Goal: Task Accomplishment & Management: Use online tool/utility

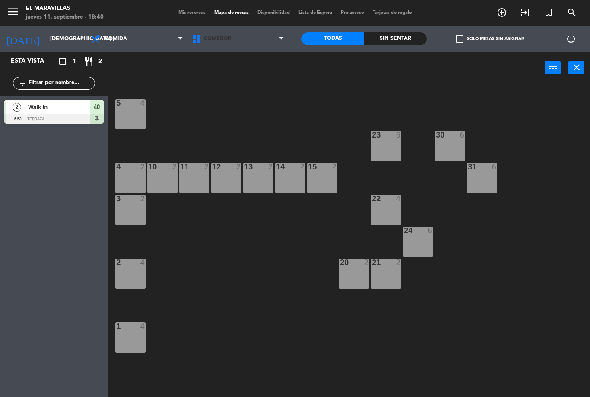
click at [274, 37] on span "Comedor" at bounding box center [237, 38] width 101 height 19
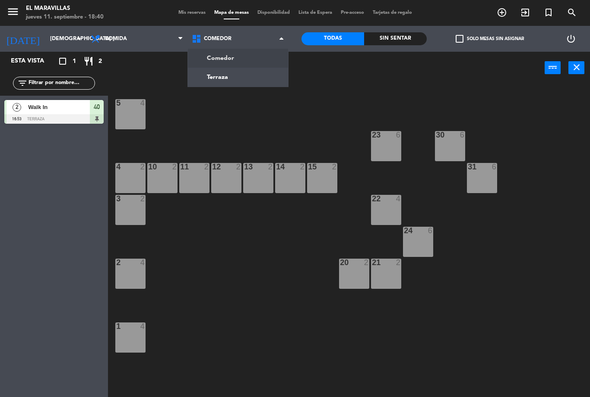
click at [251, 75] on ng-component "menu El Maravillas jueves 11. septiembre - 18:40 Mis reservas Mapa de mesas Dis…" at bounding box center [295, 198] width 590 height 397
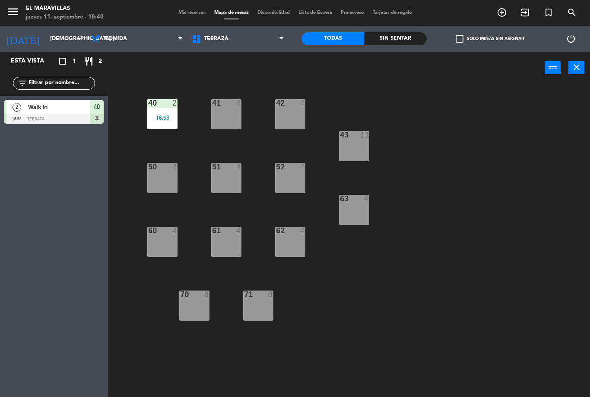
click at [288, 180] on div "52 4" at bounding box center [290, 178] width 30 height 30
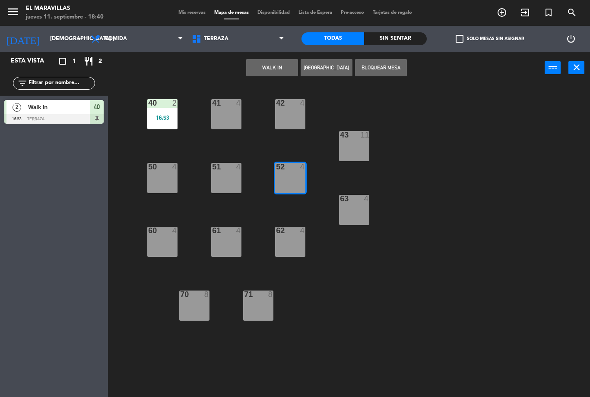
click at [277, 67] on button "WALK IN" at bounding box center [272, 67] width 52 height 17
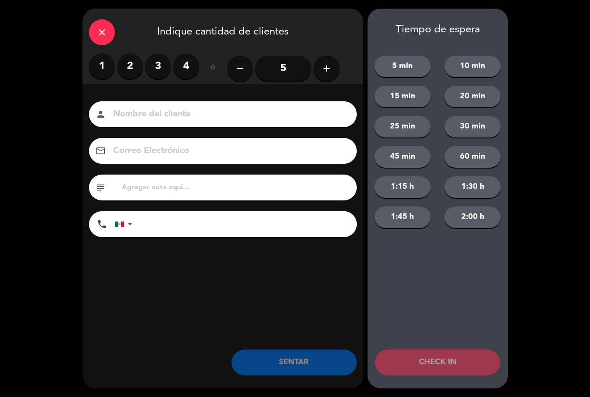
click at [131, 66] on label "2" at bounding box center [130, 67] width 26 height 26
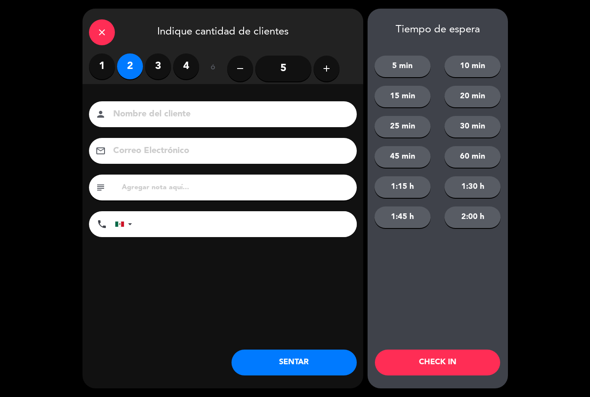
click at [315, 367] on button "SENTAR" at bounding box center [293, 363] width 125 height 26
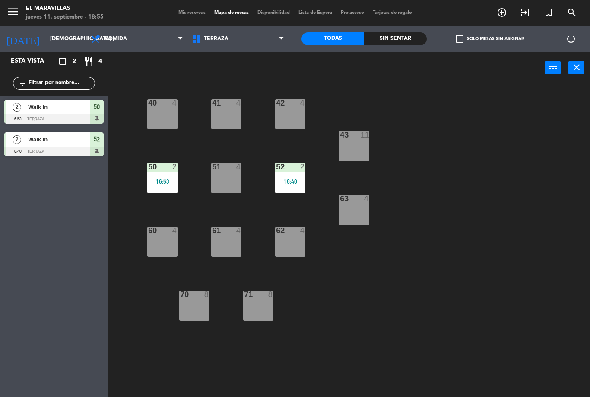
click at [274, 48] on span "Terraza" at bounding box center [237, 38] width 101 height 19
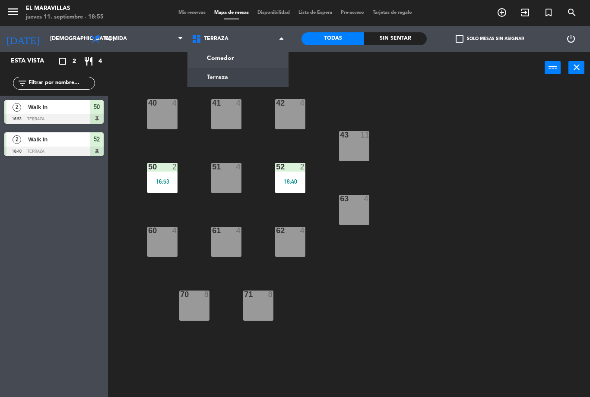
click at [262, 46] on span "Terraza" at bounding box center [237, 38] width 101 height 19
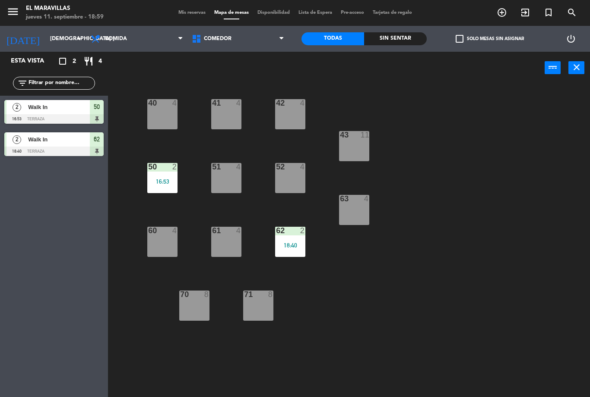
click at [300, 179] on div "52 4" at bounding box center [290, 178] width 30 height 30
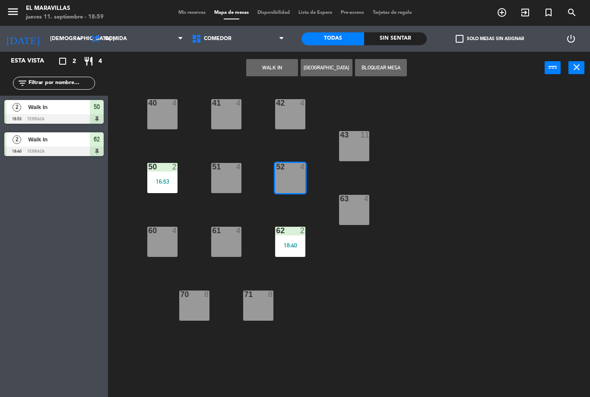
click at [277, 72] on button "WALK IN" at bounding box center [272, 67] width 52 height 17
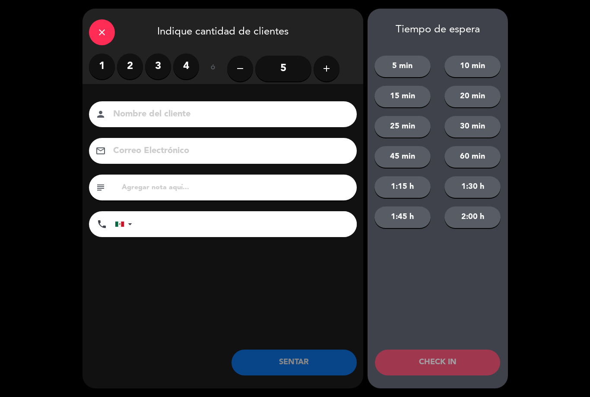
click at [128, 67] on label "2" at bounding box center [130, 67] width 26 height 26
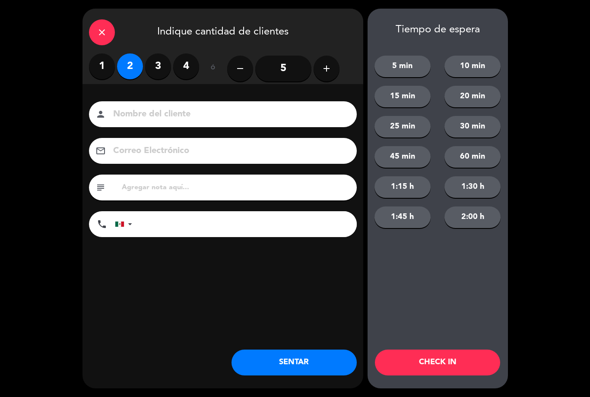
click at [300, 368] on button "SENTAR" at bounding box center [293, 363] width 125 height 26
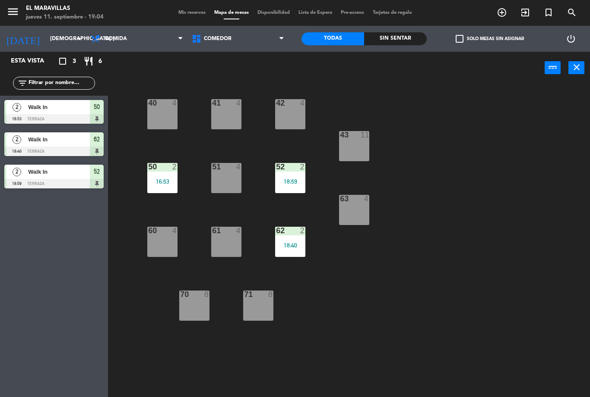
click at [289, 181] on div "18:59" at bounding box center [290, 182] width 30 height 6
click at [488, 167] on div "40 4 41 4 42 4 43 11 50 2 16:53 51 4 52 4 63 4 60 4 61 2 18:59 62 2 18:40 70 8 …" at bounding box center [352, 240] width 476 height 313
click at [289, 183] on div "52 4" at bounding box center [290, 178] width 30 height 30
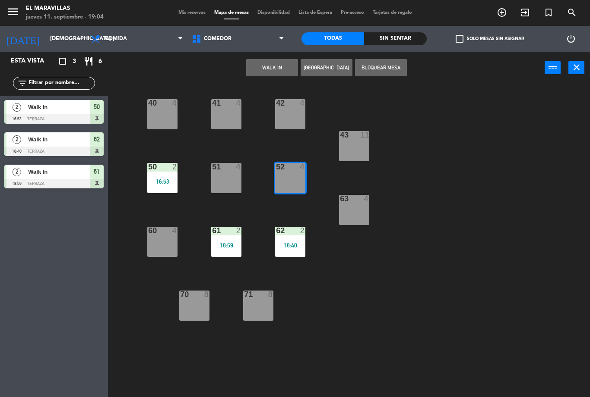
click at [251, 61] on button "WALK IN" at bounding box center [272, 67] width 52 height 17
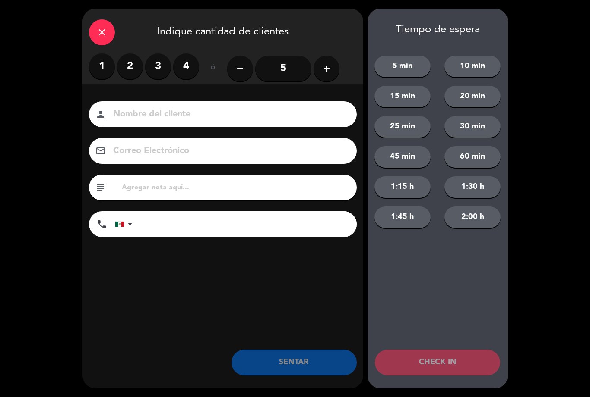
click at [132, 70] on label "2" at bounding box center [130, 67] width 26 height 26
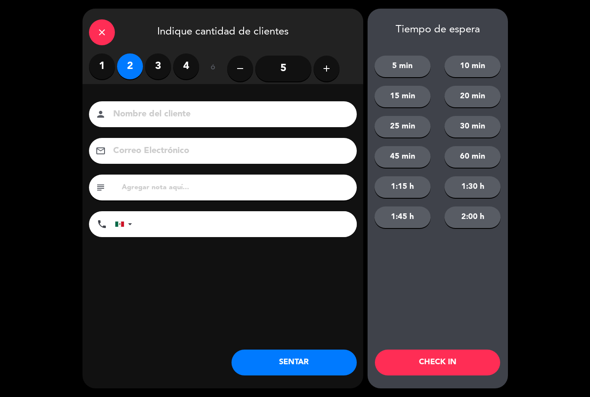
click at [254, 365] on button "SENTAR" at bounding box center [293, 363] width 125 height 26
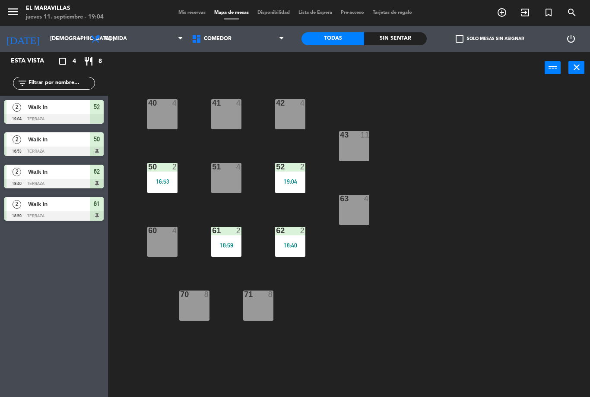
click at [558, 361] on div "40 4 41 4 42 4 43 11 50 2 16:53 51 4 52 2 19:04 63 4 60 4 61 2 18:59 62 2 18:40…" at bounding box center [352, 240] width 476 height 313
